Goal: Information Seeking & Learning: Learn about a topic

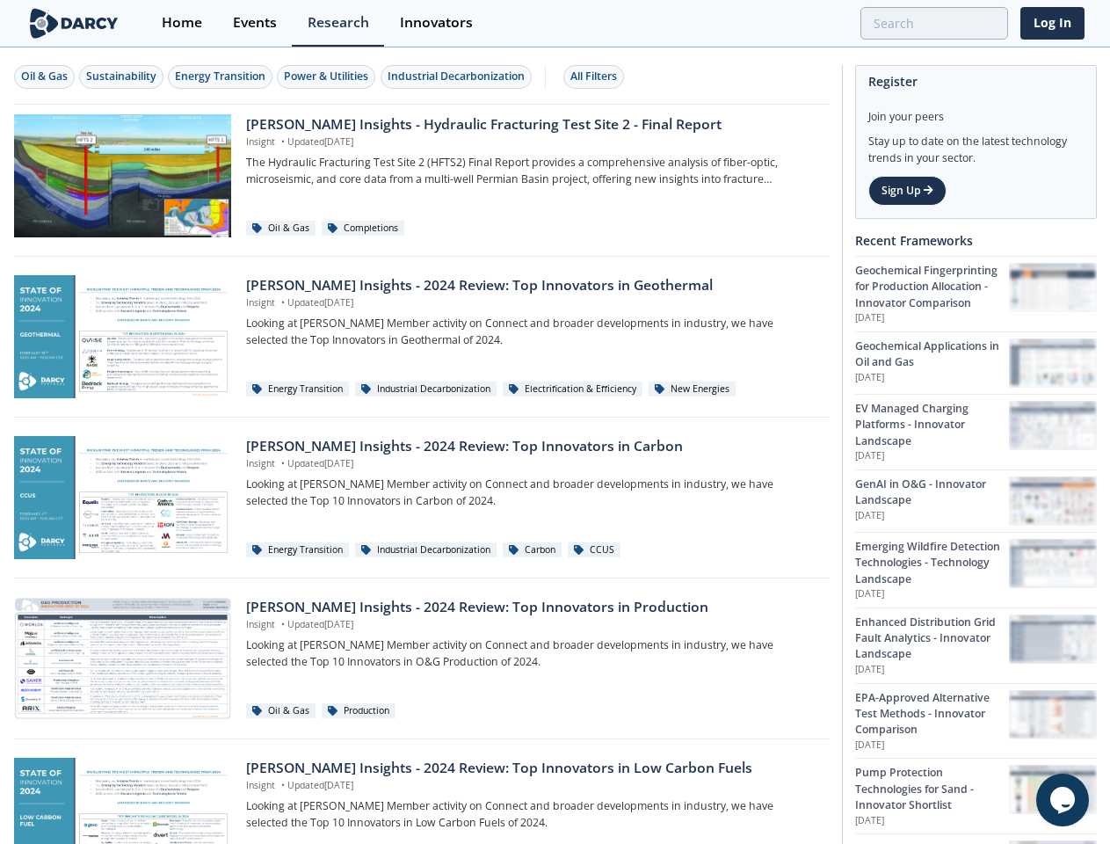
click at [45, 76] on div "Oil & Gas" at bounding box center [44, 77] width 47 height 16
click at [122, 76] on div "Sustainability" at bounding box center [121, 77] width 70 height 16
click at [221, 76] on div "Energy Transition" at bounding box center [220, 77] width 91 height 16
click at [329, 76] on div "Power & Utilities" at bounding box center [326, 77] width 84 height 16
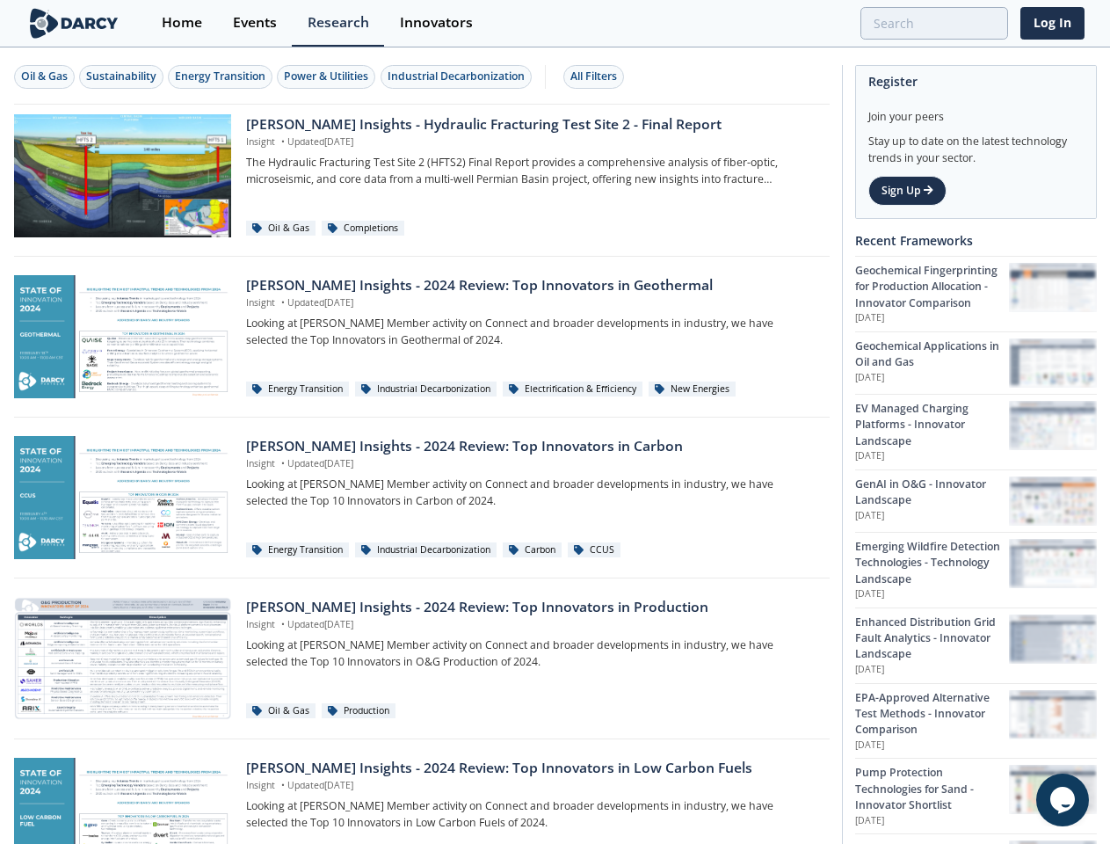
click at [459, 76] on div "Industrial Decarbonization" at bounding box center [456, 77] width 137 height 16
click at [599, 76] on div "All Filters" at bounding box center [593, 77] width 47 height 16
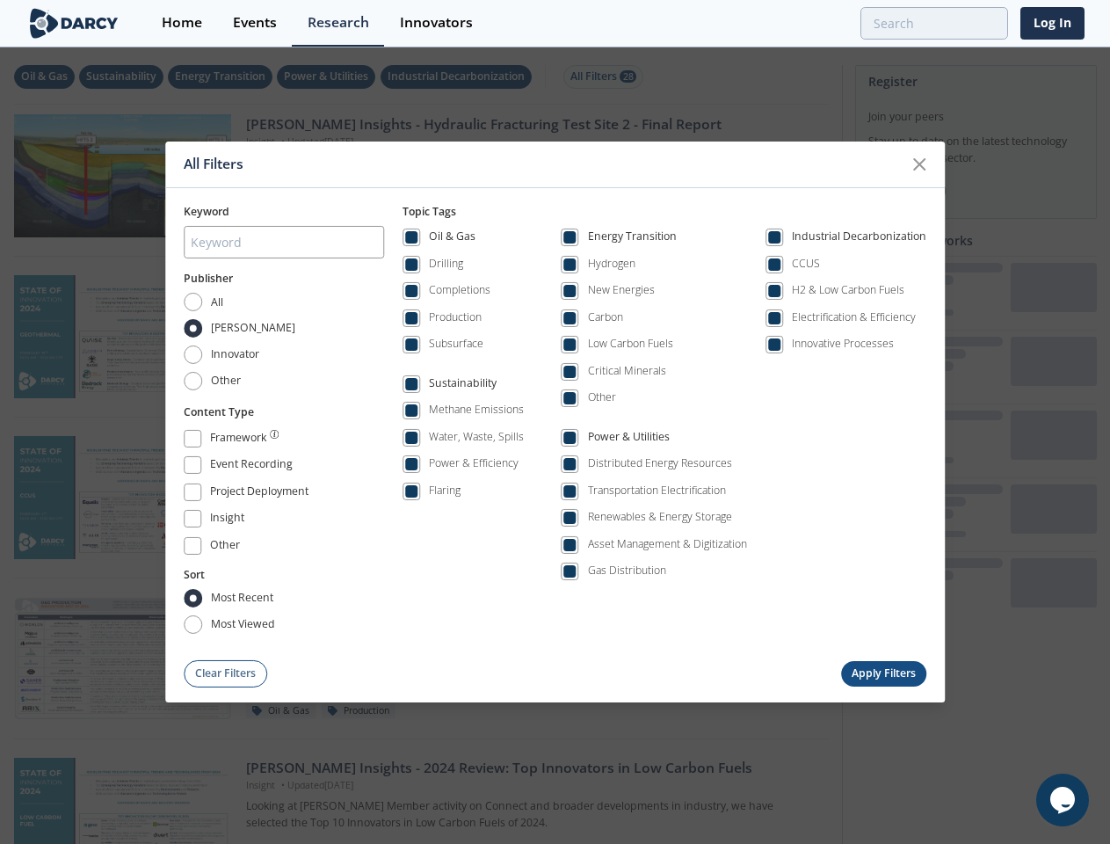
click at [1063, 800] on icon "$i18n('chat', 'chat_widget')" at bounding box center [1062, 800] width 25 height 26
